Goal: Task Accomplishment & Management: Manage account settings

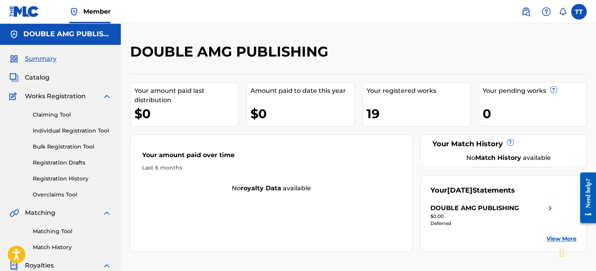
click at [45, 99] on span "Works Registration" at bounding box center [55, 96] width 61 height 9
click at [106, 99] on img at bounding box center [106, 96] width 9 height 9
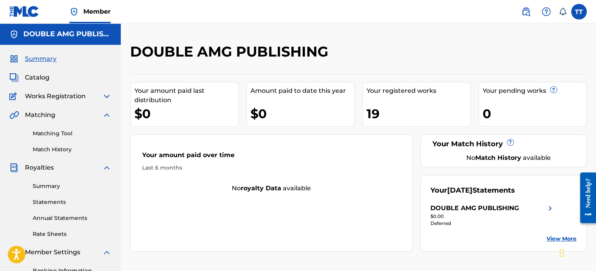
click at [106, 118] on img at bounding box center [106, 114] width 9 height 9
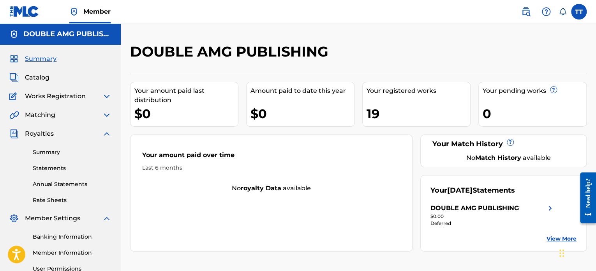
click at [108, 136] on img at bounding box center [106, 133] width 9 height 9
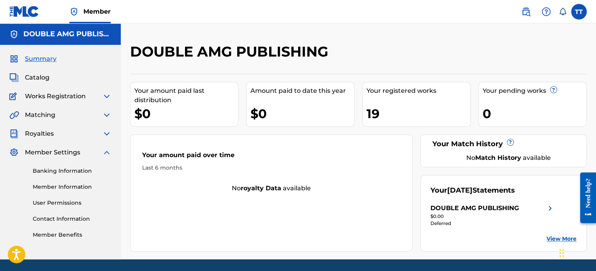
click at [108, 155] on img at bounding box center [106, 152] width 9 height 9
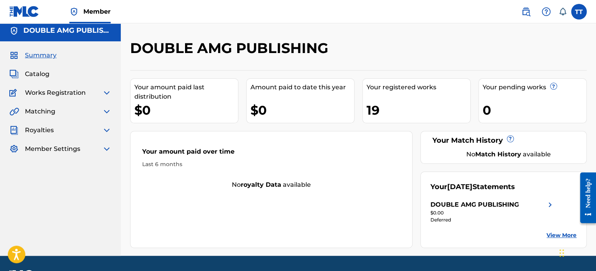
scroll to position [0, 0]
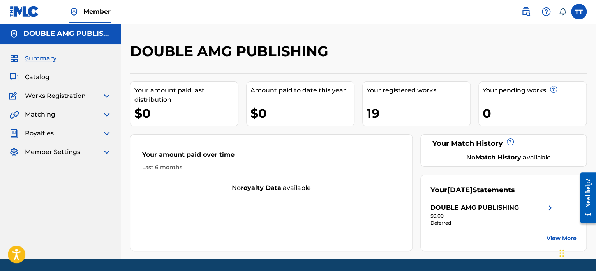
click at [37, 79] on span "Catalog" at bounding box center [37, 76] width 25 height 9
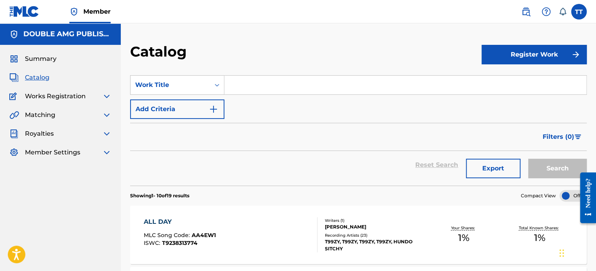
click at [55, 101] on div "Summary Catalog Works Registration Claiming Tool Individual Registration Tool B…" at bounding box center [60, 106] width 121 height 122
click at [47, 99] on span "Works Registration" at bounding box center [55, 96] width 61 height 9
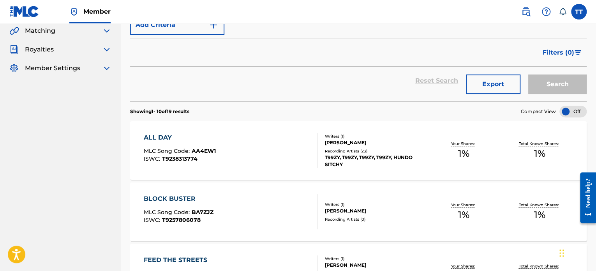
scroll to position [86, 0]
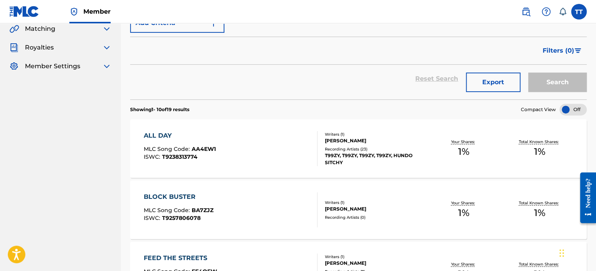
click at [349, 200] on div "Writers ( 1 )" at bounding box center [375, 203] width 101 height 6
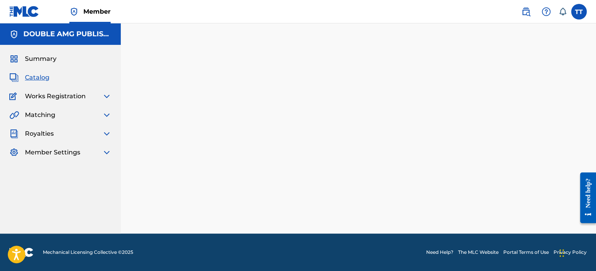
click at [384, 136] on div at bounding box center [358, 138] width 475 height 191
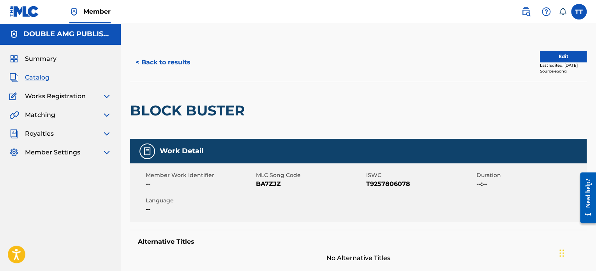
click at [51, 100] on span "Works Registration" at bounding box center [55, 96] width 61 height 9
click at [55, 100] on span "Works Registration" at bounding box center [55, 96] width 61 height 9
click at [34, 98] on span "Works Registration" at bounding box center [55, 96] width 61 height 9
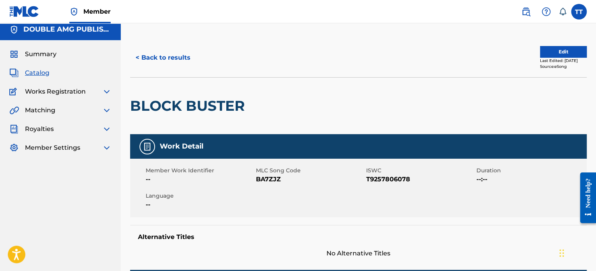
scroll to position [5, 0]
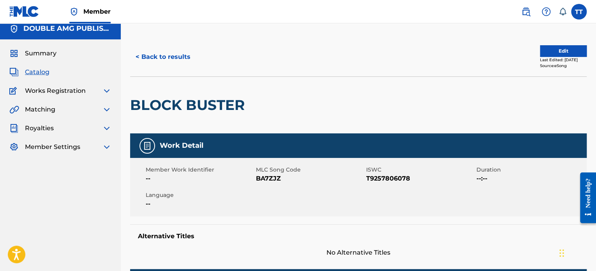
click at [560, 51] on button "Edit" at bounding box center [563, 51] width 47 height 12
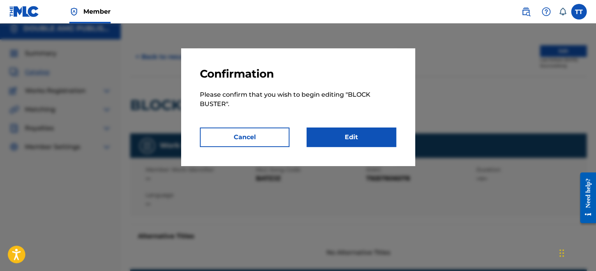
click at [369, 140] on link "Edit" at bounding box center [352, 136] width 90 height 19
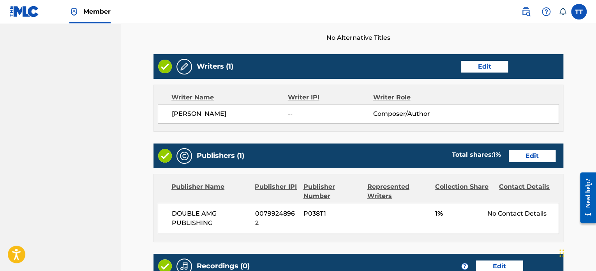
scroll to position [193, 0]
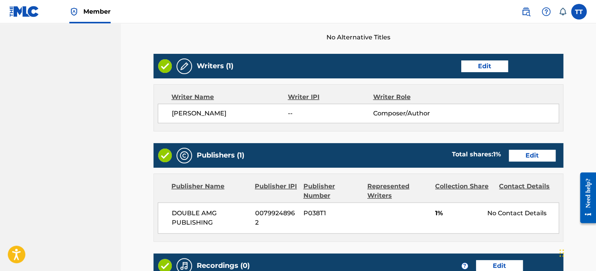
click at [537, 160] on link "Edit" at bounding box center [532, 156] width 47 height 12
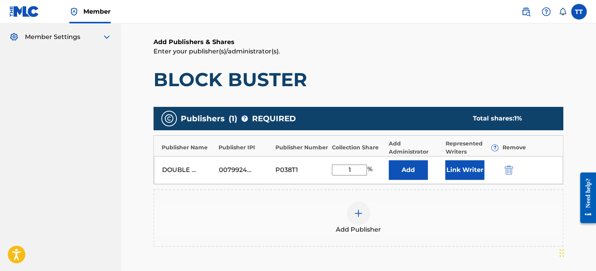
scroll to position [117, 0]
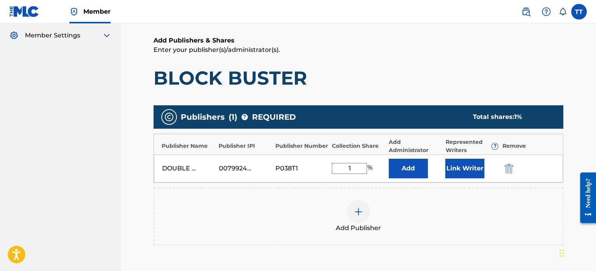
click at [358, 168] on input "1" at bounding box center [349, 168] width 35 height 11
type input "100"
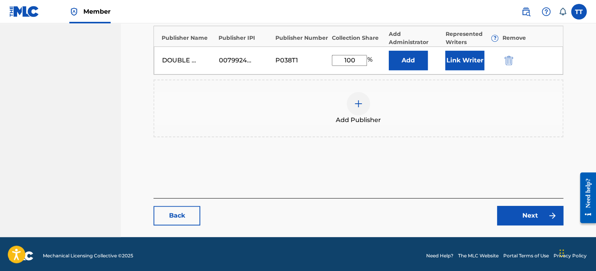
scroll to position [228, 0]
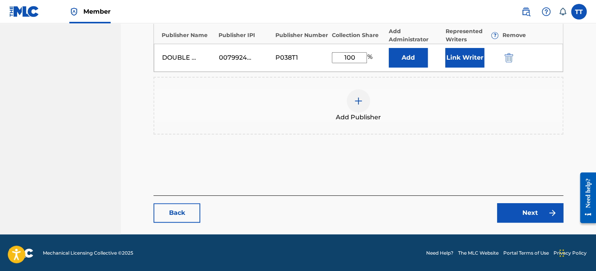
click at [527, 218] on link "Next" at bounding box center [530, 212] width 66 height 19
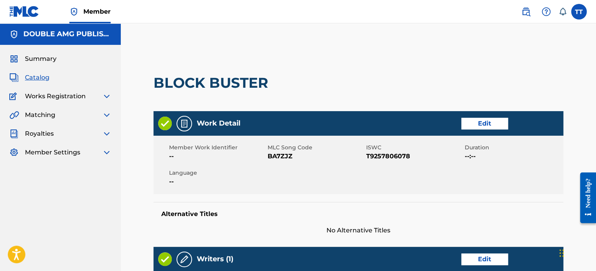
click at [33, 80] on span "Catalog" at bounding box center [37, 77] width 25 height 9
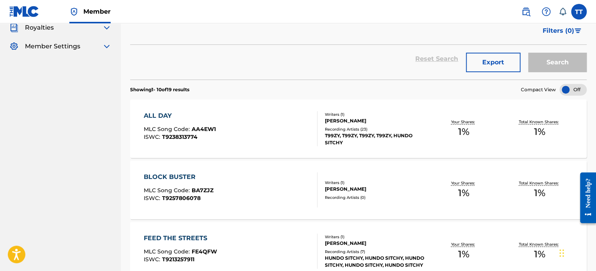
scroll to position [111, 0]
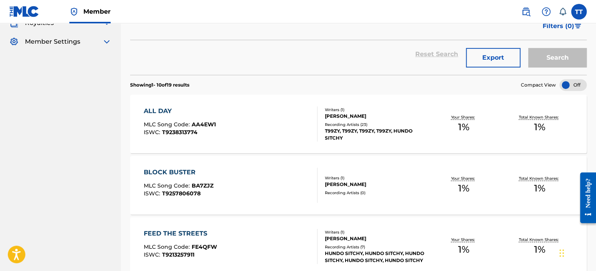
click at [481, 128] on div "Your Shares: 1 %" at bounding box center [464, 124] width 76 height 24
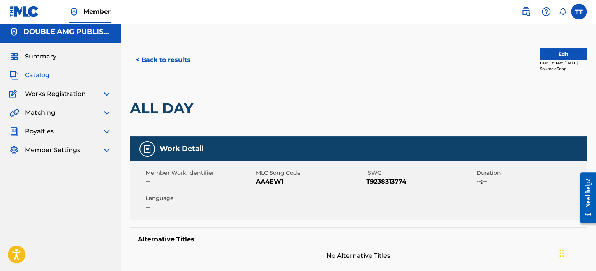
scroll to position [2, 0]
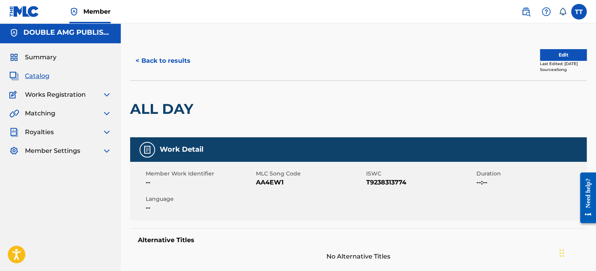
click at [560, 55] on button "Edit" at bounding box center [563, 55] width 47 height 12
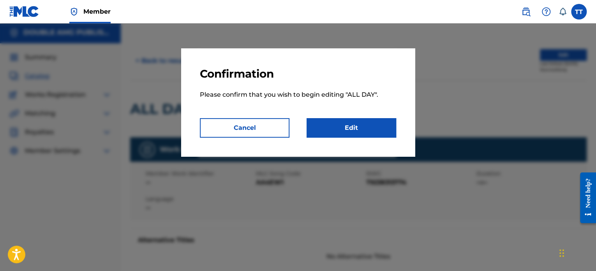
click at [358, 129] on link "Edit" at bounding box center [352, 127] width 90 height 19
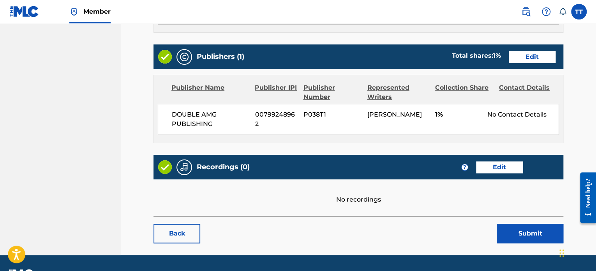
scroll to position [290, 0]
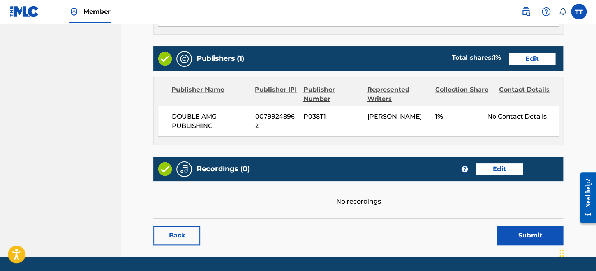
click at [540, 58] on link "Edit" at bounding box center [532, 59] width 47 height 12
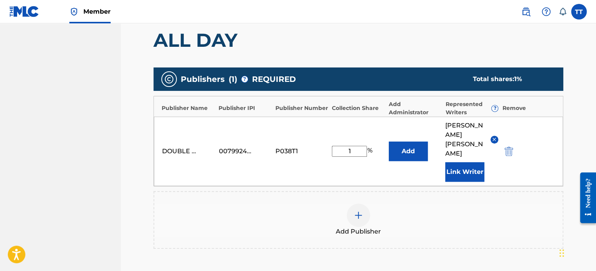
scroll to position [157, 0]
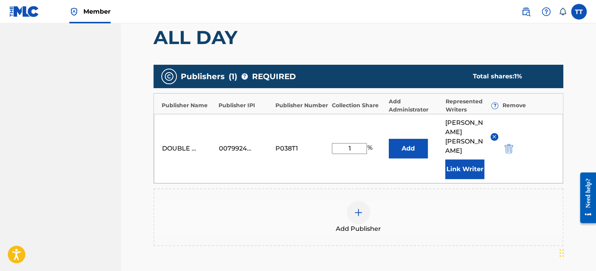
click at [358, 143] on input "1" at bounding box center [349, 148] width 35 height 11
type input "100"
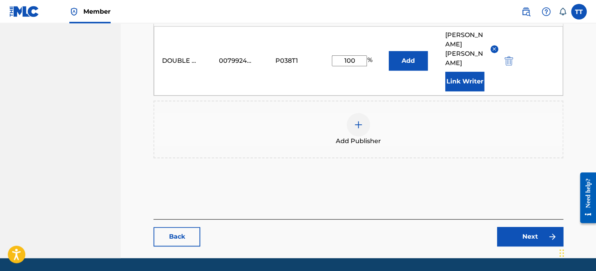
scroll to position [242, 0]
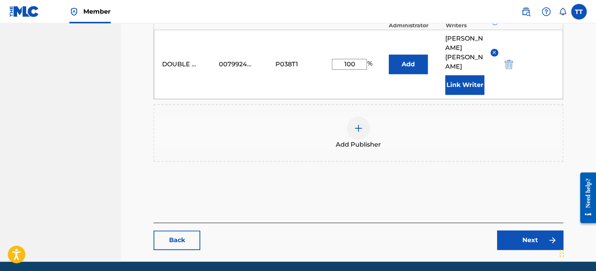
click at [519, 230] on link "Next" at bounding box center [530, 239] width 66 height 19
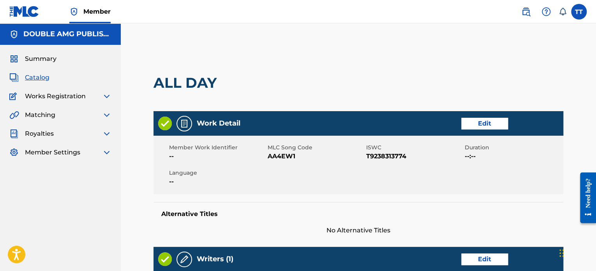
click at [580, 12] on label at bounding box center [579, 12] width 16 height 16
click at [579, 12] on input "TT Terrence Turner info@doubleamoneygang.com Notification Preferences Profile L…" at bounding box center [579, 12] width 0 height 0
click at [577, 9] on label at bounding box center [579, 12] width 16 height 16
click at [579, 12] on input "TT Terrence Turner info@doubleamoneygang.com Notification Preferences Profile L…" at bounding box center [579, 12] width 0 height 0
click at [373, 86] on div "ALL DAY" at bounding box center [359, 83] width 410 height 57
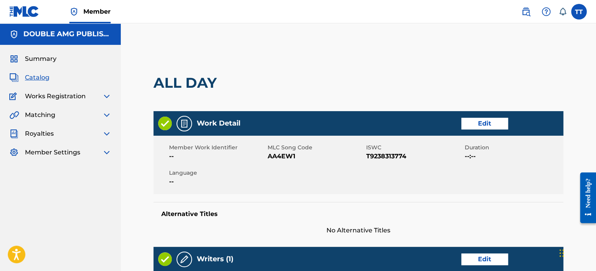
click at [335, 79] on div "ALL DAY" at bounding box center [359, 83] width 410 height 57
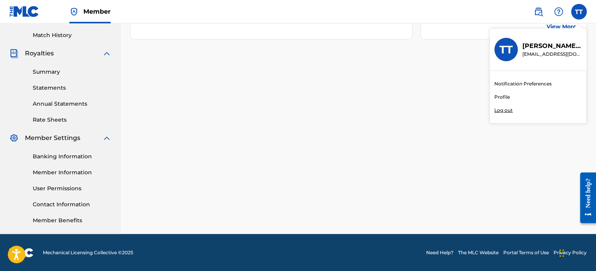
click at [507, 98] on div "Member TT TT Terrence Turner info@doubleamoneygang.com Notification Preferences…" at bounding box center [298, 29] width 596 height 483
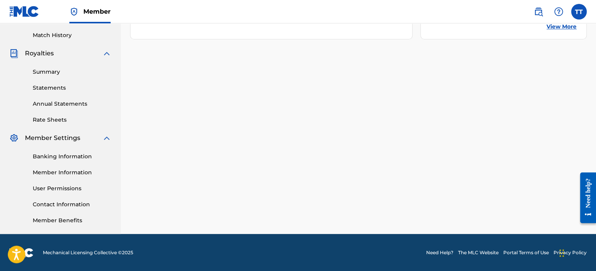
click at [45, 173] on link "Member Information" at bounding box center [72, 172] width 79 height 8
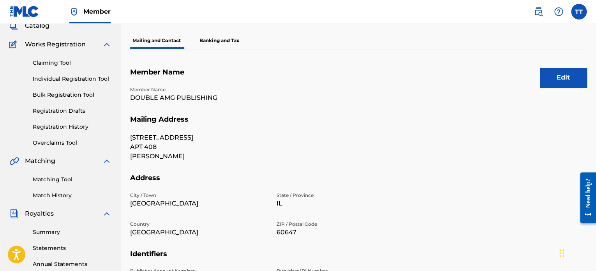
scroll to position [51, 0]
click at [561, 81] on button "Edit" at bounding box center [563, 77] width 47 height 19
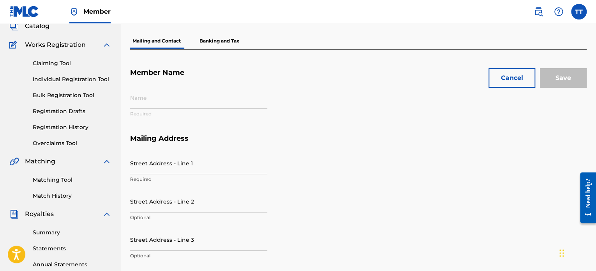
type input "DOUBLE AMG PUBLISHING"
type input "2737 N Hoyne Ave"
type input "APT 408"
type input "Terrence Turner"
type input "CHICAGO"
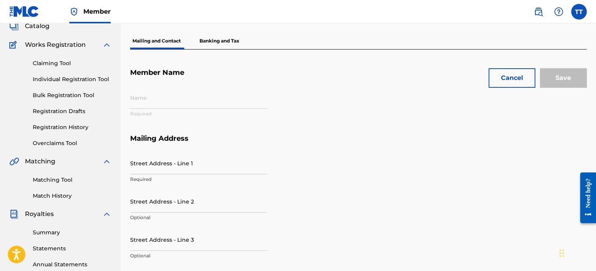
type input "60647"
type input "P038T1"
type input "00799248962"
type input "773"
type input "9991739"
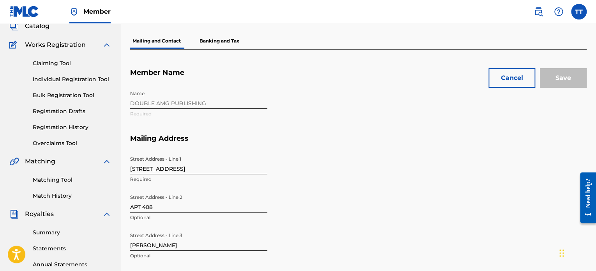
click at [148, 168] on input "2737 N Hoyne Ave" at bounding box center [198, 163] width 137 height 22
click at [150, 170] on input "2737 N Hoyne Ave" at bounding box center [198, 163] width 137 height 22
click at [151, 170] on input "2737 N Hoyne Ave" at bounding box center [198, 163] width 137 height 22
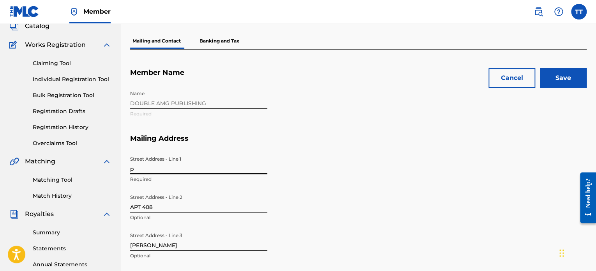
type input "po"
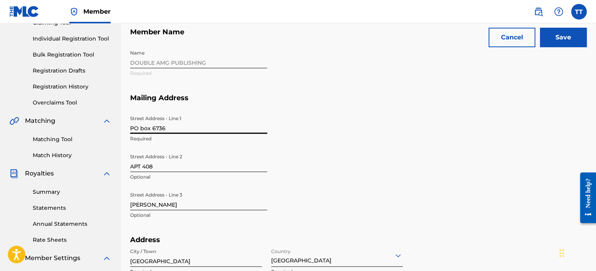
scroll to position [101, 0]
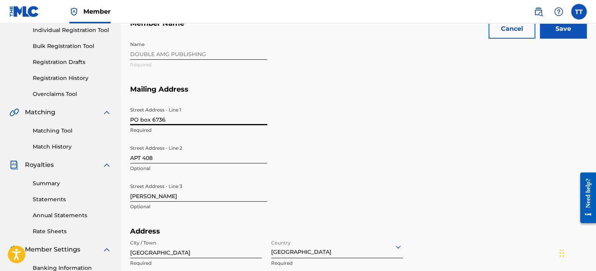
type input "PO box 6736"
click at [157, 159] on input "APT 408" at bounding box center [198, 152] width 137 height 22
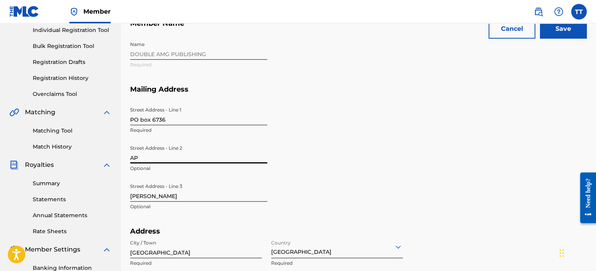
type input "A"
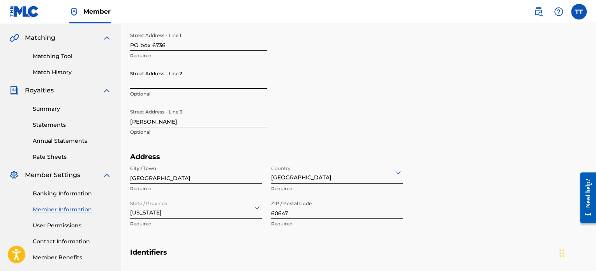
scroll to position [173, 0]
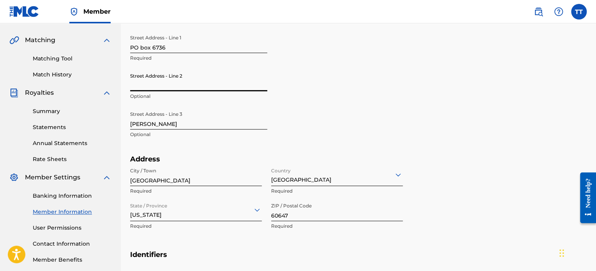
click at [335, 217] on input "60647" at bounding box center [337, 210] width 132 height 22
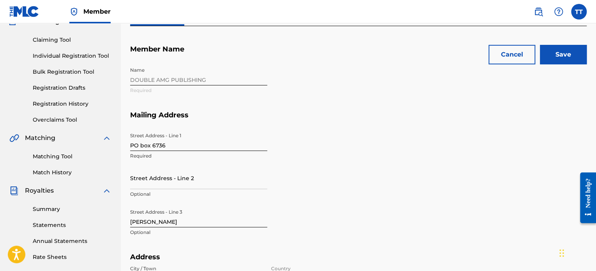
scroll to position [0, 0]
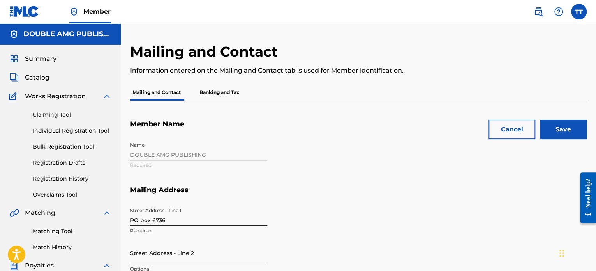
type input "60680"
click at [566, 126] on input "Save" at bounding box center [563, 129] width 47 height 19
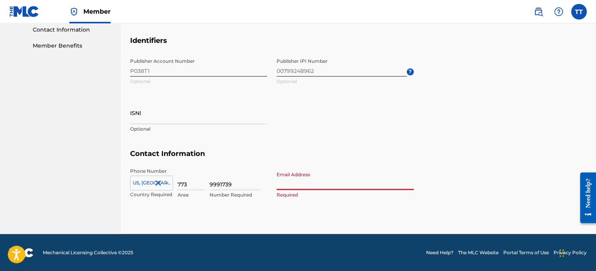
type input "[EMAIL_ADDRESS][DOMAIN_NAME]"
type input "United States"
type input "Illinois"
type input "1"
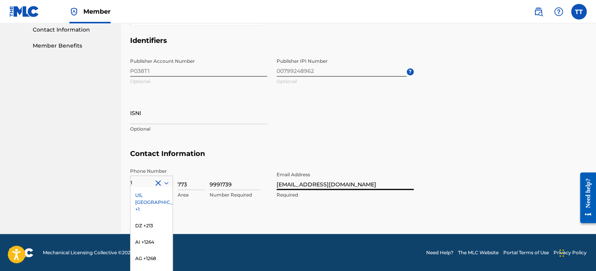
scroll to position [419, 0]
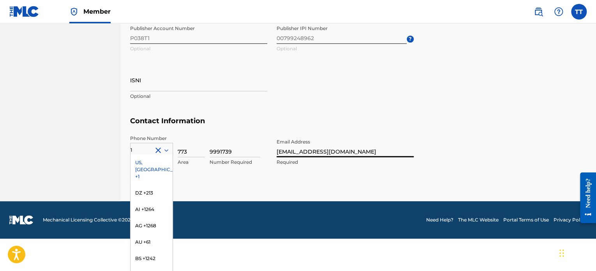
click at [458, 111] on section "Identifiers Publisher Account Number P038T1 Optional Publisher IPI Number 00799…" at bounding box center [358, 60] width 457 height 113
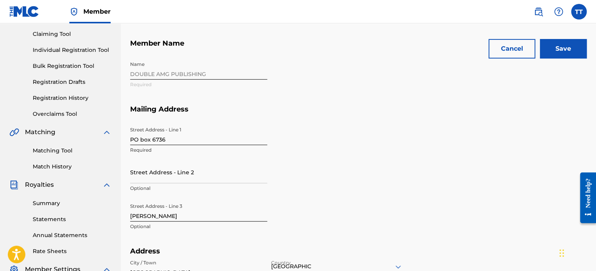
scroll to position [0, 0]
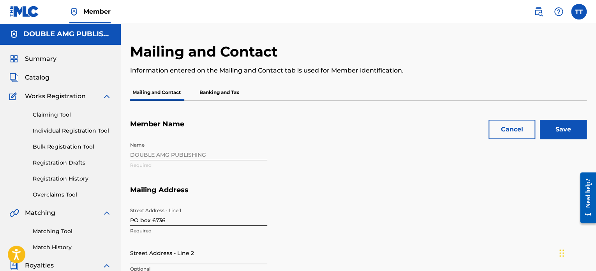
click at [565, 129] on input "Save" at bounding box center [563, 129] width 47 height 19
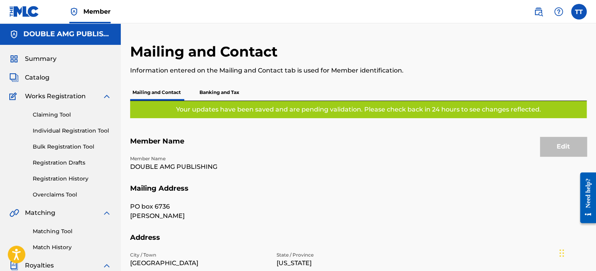
click at [76, 115] on link "Claiming Tool" at bounding box center [72, 115] width 79 height 8
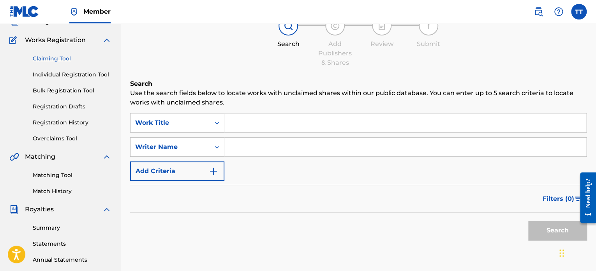
scroll to position [59, 0]
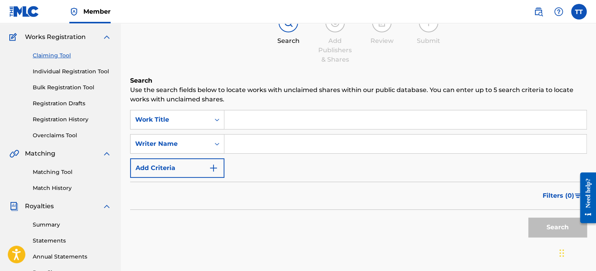
click at [254, 142] on input "Search Form" at bounding box center [405, 143] width 362 height 19
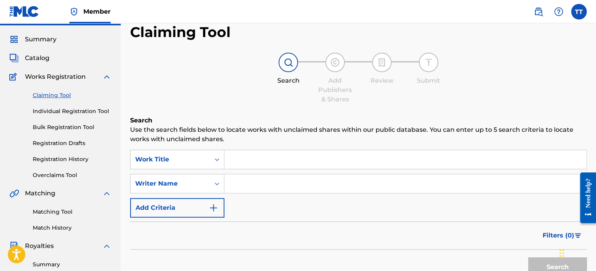
scroll to position [0, 0]
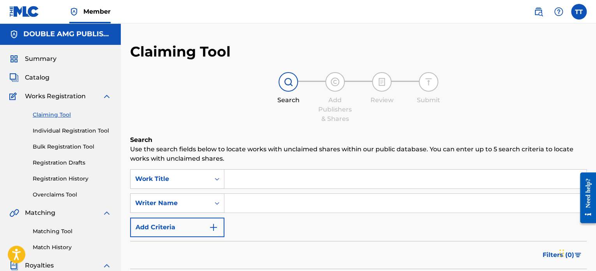
click at [108, 95] on img at bounding box center [106, 96] width 9 height 9
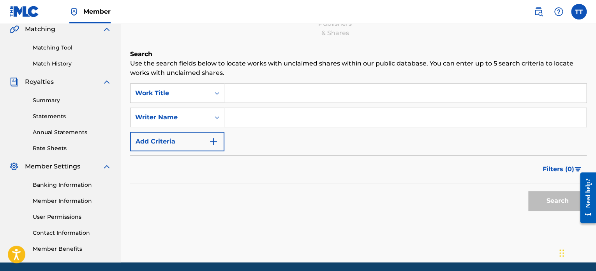
scroll to position [86, 0]
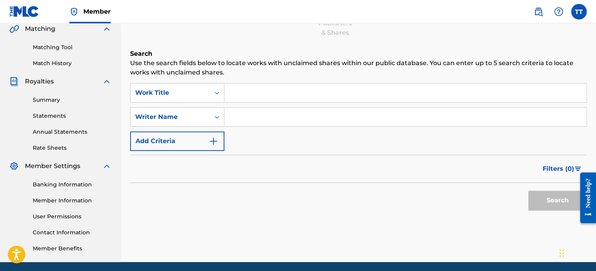
click at [71, 217] on link "User Permissions" at bounding box center [72, 216] width 79 height 8
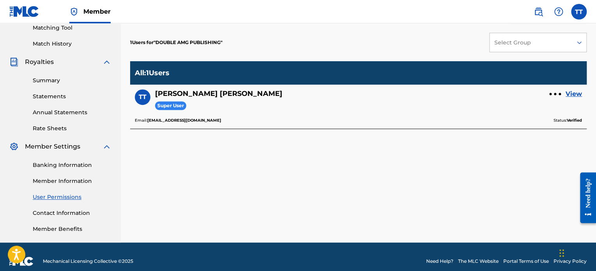
scroll to position [109, 0]
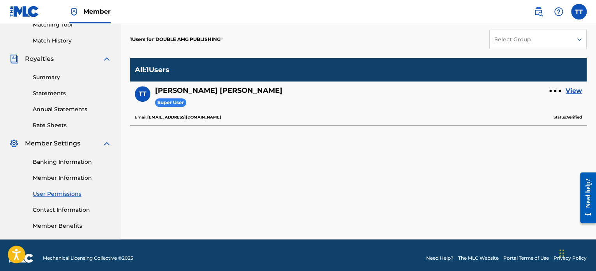
click at [78, 212] on link "Contact Information" at bounding box center [72, 210] width 79 height 8
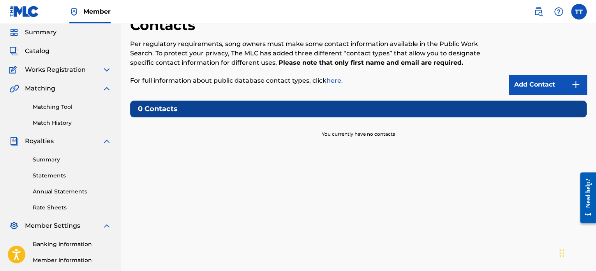
scroll to position [27, 0]
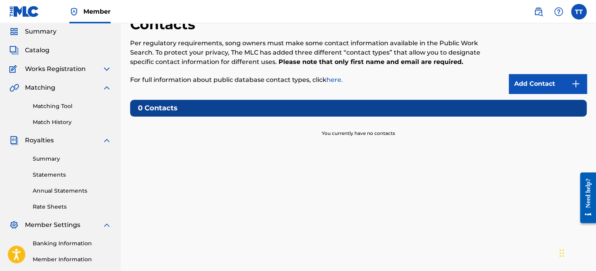
click at [537, 86] on link "Add Contact" at bounding box center [548, 83] width 78 height 19
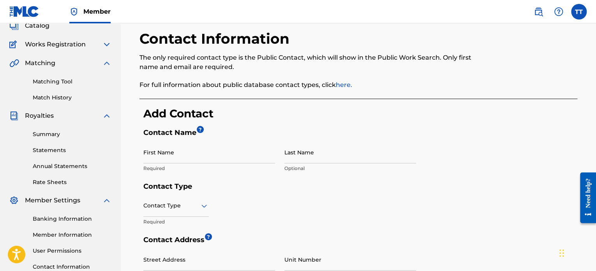
click at [185, 159] on input "First Name" at bounding box center [209, 152] width 132 height 22
type input "[PERSON_NAME]"
type input "2737 N Hoyne Ave"
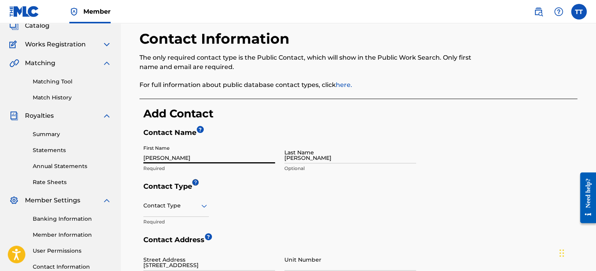
type input "APT 408"
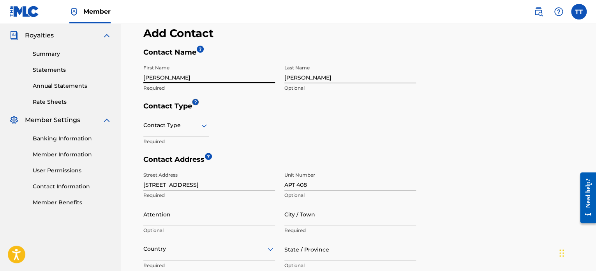
scroll to position [129, 0]
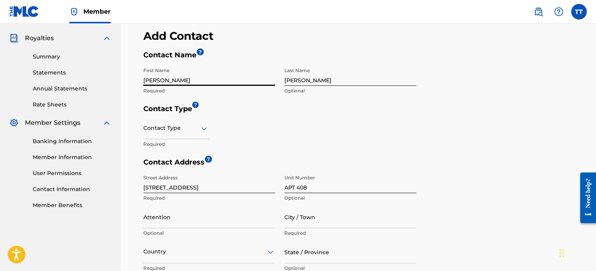
click at [178, 187] on input "2737 N Hoyne Ave" at bounding box center [209, 182] width 132 height 22
click at [179, 187] on input "2737 N Hoyne Ave" at bounding box center [209, 182] width 132 height 22
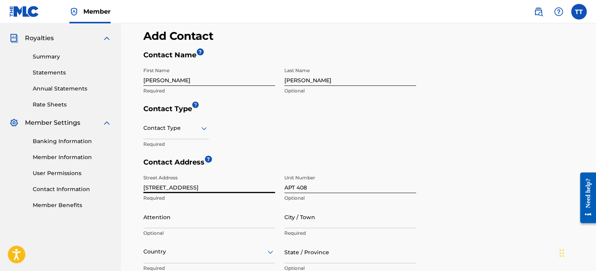
click at [185, 186] on input "2737 N Hoyne Ave" at bounding box center [209, 182] width 132 height 22
type input "P.O BOX 6736"
click at [309, 192] on input "APT 408" at bounding box center [350, 182] width 132 height 22
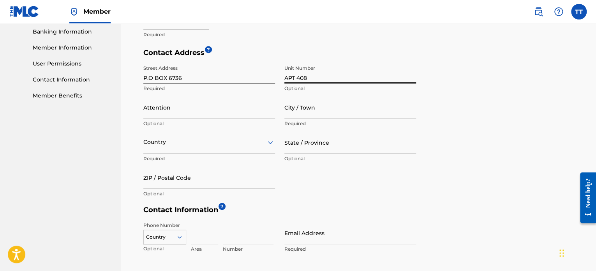
scroll to position [240, 0]
type input "A"
click at [327, 147] on input "State / Province" at bounding box center [350, 142] width 132 height 22
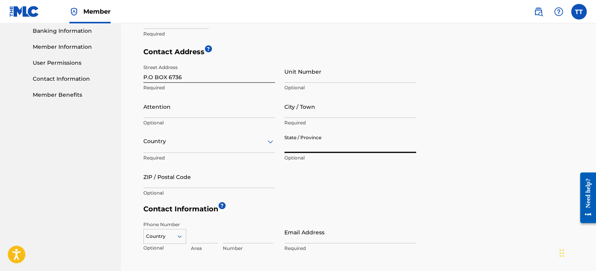
type input "Illinois"
type input "[PERSON_NAME]"
type input "CHICAGO"
type input "United States"
type input "60647"
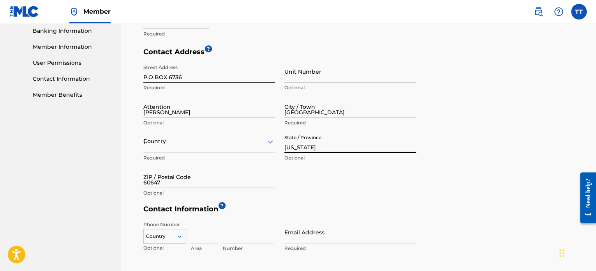
type input "1"
type input "773"
type input "9991739"
type input "[EMAIL_ADDRESS][DOMAIN_NAME]"
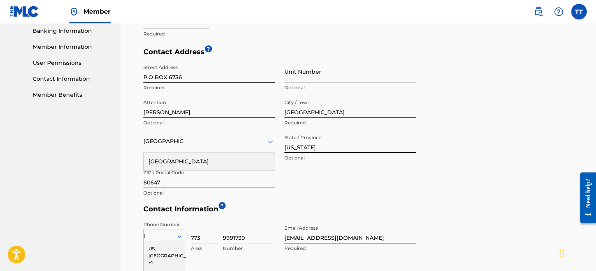
scroll to position [326, 0]
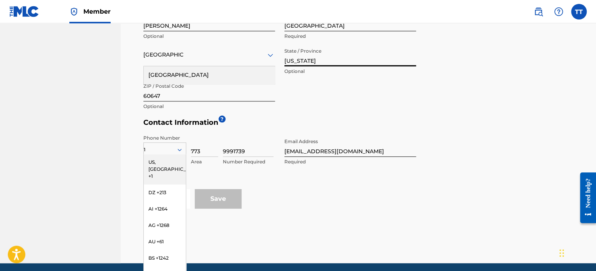
click at [322, 105] on div "Street Address P.O BOX 6736 Required Unit Number Optional Attention Terrence Op…" at bounding box center [279, 44] width 273 height 140
click at [223, 96] on input "60647" at bounding box center [209, 90] width 132 height 22
type input "60680"
click at [385, 109] on div "Street Address P.O BOX 6736 Required Unit Number Optional Attention Terrence Op…" at bounding box center [279, 44] width 273 height 140
click at [327, 192] on div "Cancel Save" at bounding box center [360, 198] width 434 height 19
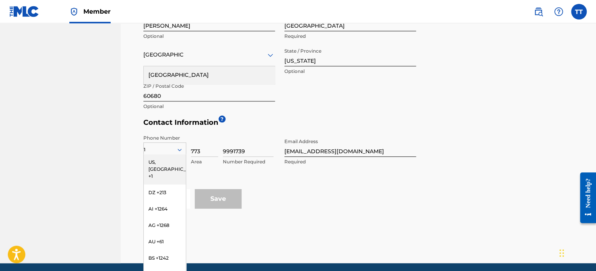
click at [167, 158] on div "US, CA +1" at bounding box center [165, 169] width 42 height 30
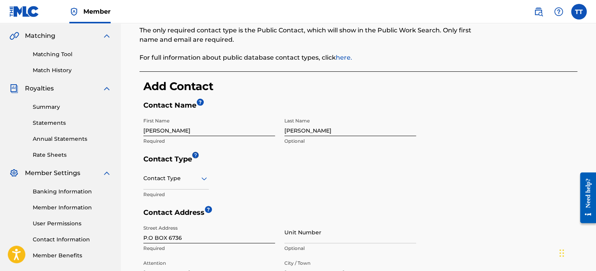
scroll to position [76, 0]
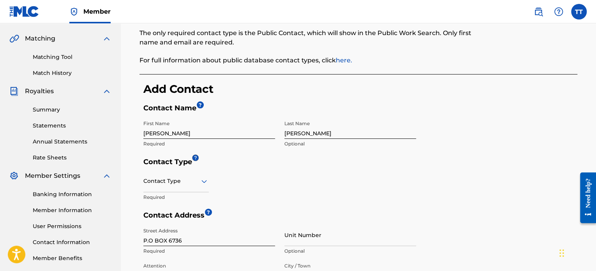
click at [205, 183] on icon at bounding box center [204, 181] width 9 height 9
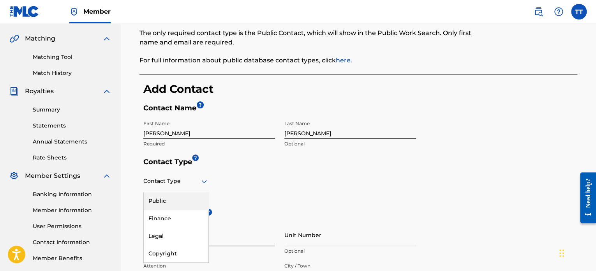
click at [177, 200] on div "Public" at bounding box center [176, 201] width 65 height 18
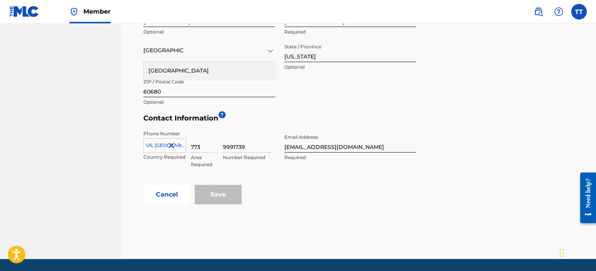
scroll to position [336, 0]
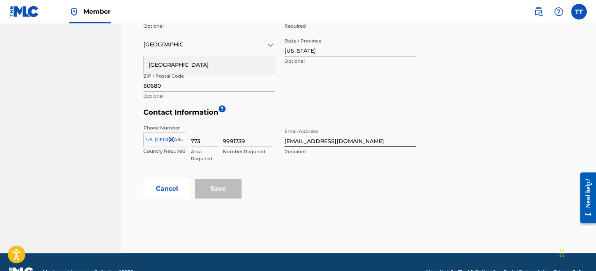
click at [222, 192] on div "Save" at bounding box center [218, 188] width 47 height 19
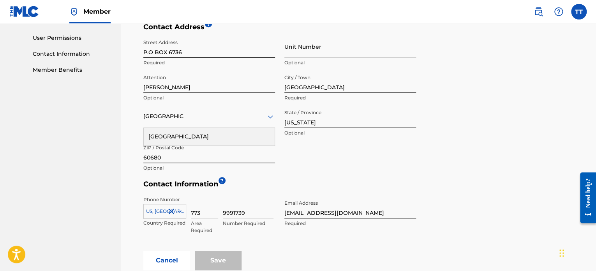
scroll to position [262, 0]
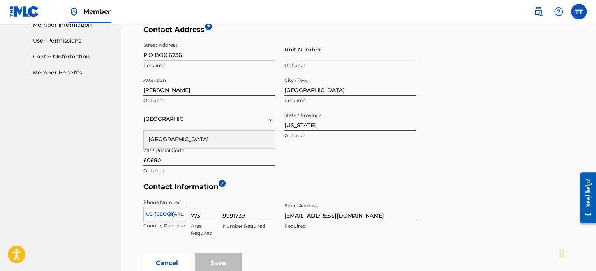
click at [172, 136] on div "United States" at bounding box center [209, 140] width 131 height 18
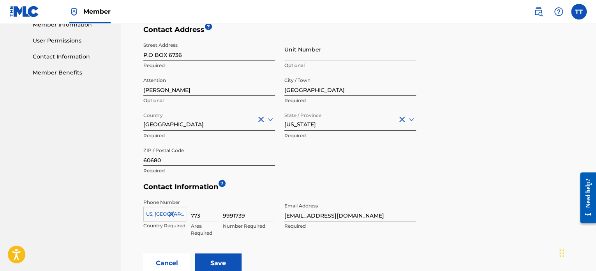
click at [228, 256] on input "Save" at bounding box center [218, 262] width 47 height 19
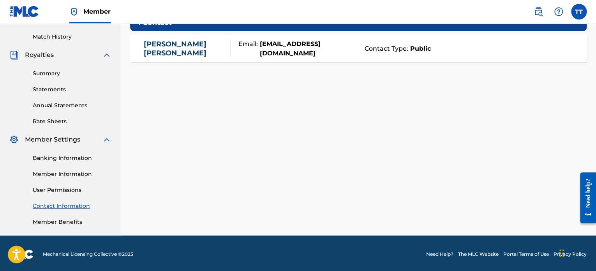
scroll to position [114, 0]
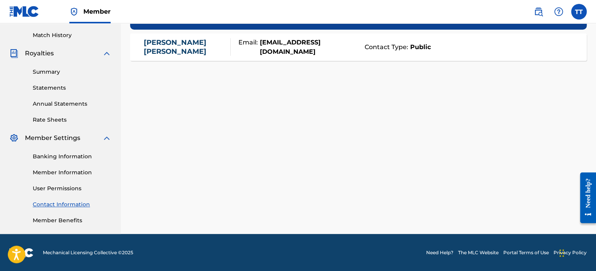
click at [56, 221] on link "Member Benefits" at bounding box center [72, 220] width 79 height 8
click at [106, 136] on img at bounding box center [106, 137] width 9 height 9
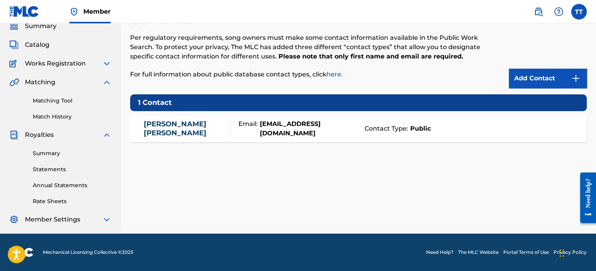
scroll to position [33, 0]
click at [43, 138] on span "Royalties" at bounding box center [39, 134] width 29 height 9
click at [49, 136] on span "Royalties" at bounding box center [39, 134] width 29 height 9
click at [51, 136] on span "Royalties" at bounding box center [39, 134] width 29 height 9
click at [49, 156] on link "Summary" at bounding box center [72, 153] width 79 height 8
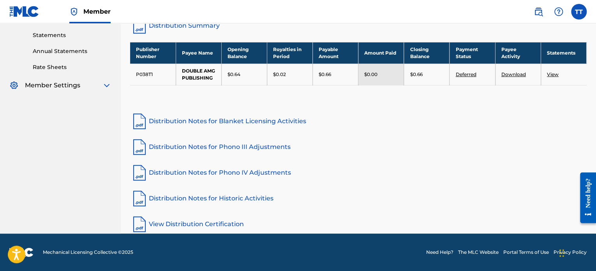
scroll to position [171, 0]
click at [272, 118] on link "Distribution Notes for Blanket Licensing Activities" at bounding box center [358, 121] width 457 height 19
click at [232, 233] on link "View Distribution Certification" at bounding box center [358, 224] width 457 height 19
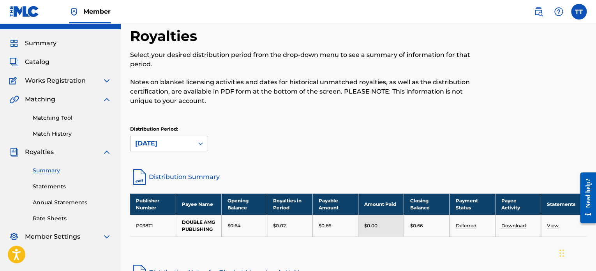
scroll to position [0, 0]
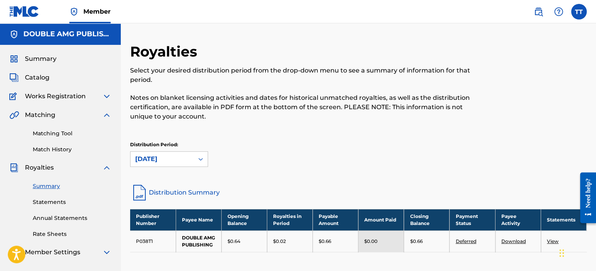
click at [61, 153] on link "Match History" at bounding box center [72, 149] width 79 height 8
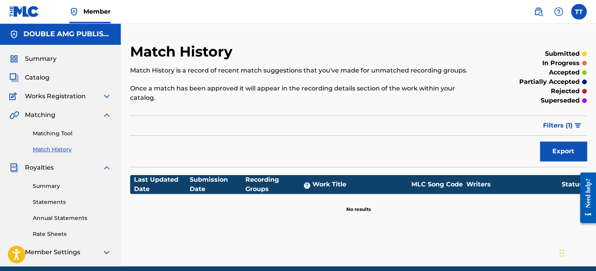
click at [55, 136] on link "Matching Tool" at bounding box center [72, 133] width 79 height 8
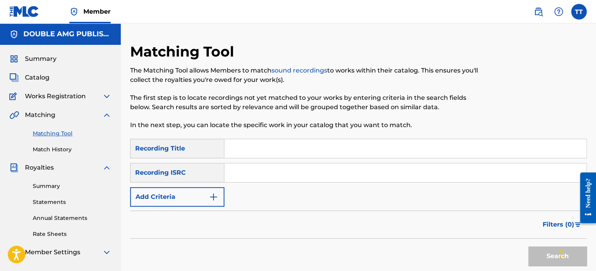
click at [52, 157] on div "Summary Catalog Works Registration Claiming Tool Individual Registration Tool B…" at bounding box center [60, 155] width 121 height 221
click at [65, 151] on link "Match History" at bounding box center [72, 149] width 79 height 8
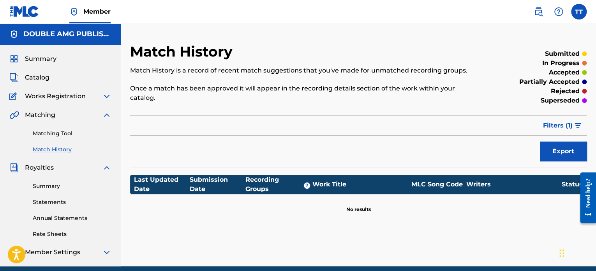
click at [52, 115] on span "Matching" at bounding box center [40, 114] width 30 height 9
click at [72, 96] on span "Works Registration" at bounding box center [55, 96] width 61 height 9
click at [108, 98] on img at bounding box center [106, 96] width 9 height 9
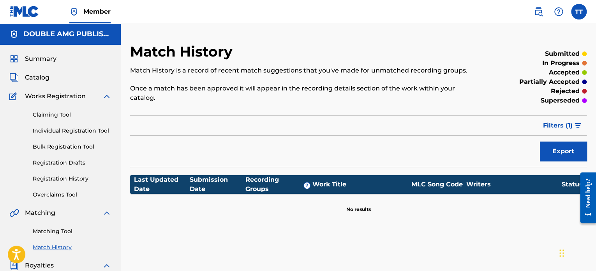
click at [90, 133] on link "Individual Registration Tool" at bounding box center [72, 131] width 79 height 8
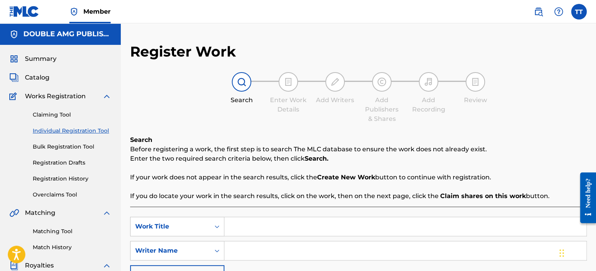
click at [81, 149] on link "Bulk Registration Tool" at bounding box center [72, 147] width 79 height 8
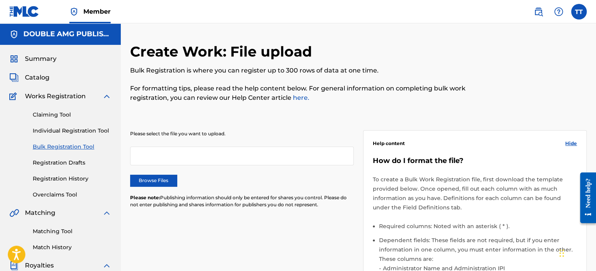
click at [78, 166] on link "Registration Drafts" at bounding box center [72, 163] width 79 height 8
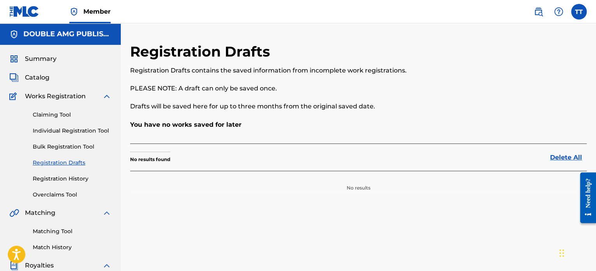
click at [84, 147] on link "Bulk Registration Tool" at bounding box center [72, 147] width 79 height 8
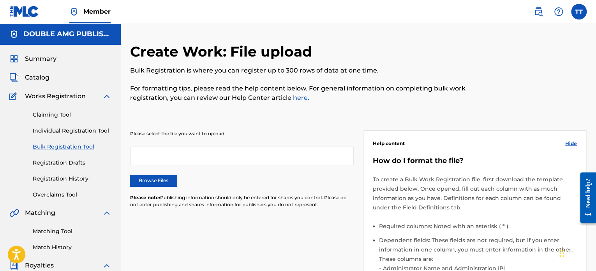
click at [31, 73] on span "Catalog" at bounding box center [37, 77] width 25 height 9
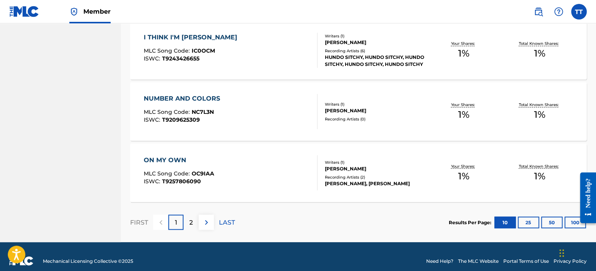
scroll to position [621, 0]
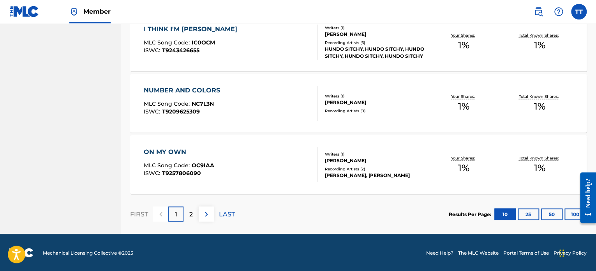
click at [192, 214] on p "2" at bounding box center [191, 213] width 4 height 9
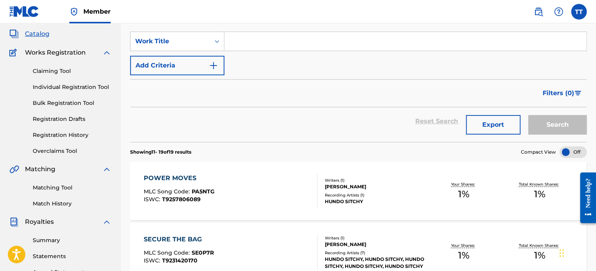
scroll to position [0, 0]
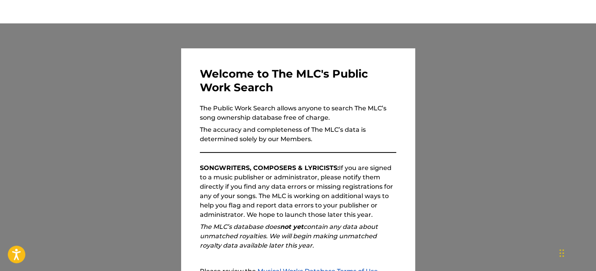
click at [413, 65] on div "Welcome to The MLC's Public Work Search The Public Work Search allows anyone to…" at bounding box center [298, 202] width 234 height 308
click at [521, 213] on div at bounding box center [298, 158] width 596 height 271
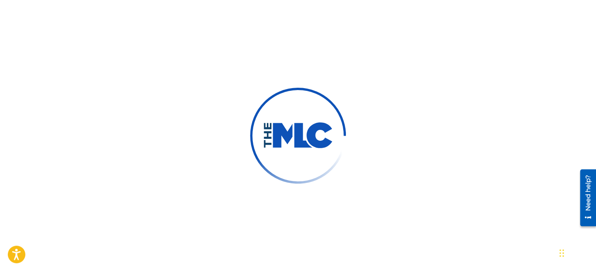
scroll to position [43, 0]
click at [534, 148] on div at bounding box center [298, 135] width 596 height 271
